Goal: Entertainment & Leisure: Consume media (video, audio)

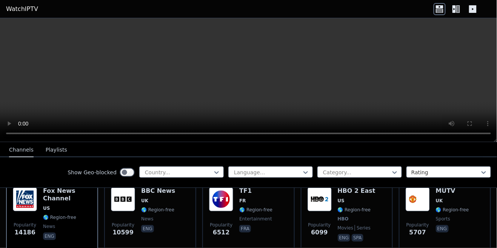
scroll to position [101, 0]
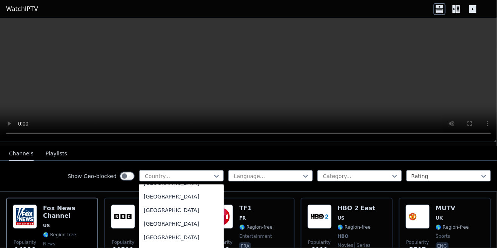
scroll to position [2654, 0]
click at [183, 209] on div "United States" at bounding box center [181, 210] width 85 height 14
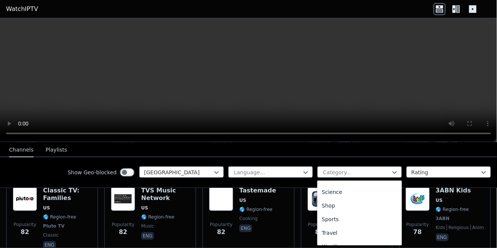
scroll to position [305, 0]
click at [344, 212] on div "Sports" at bounding box center [359, 210] width 85 height 14
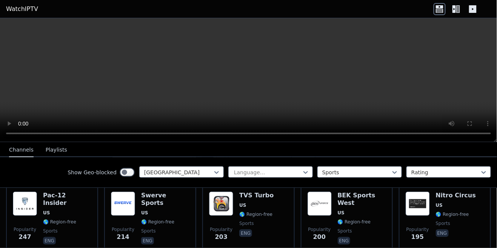
scroll to position [248, 0]
